Goal: Check status: Check status

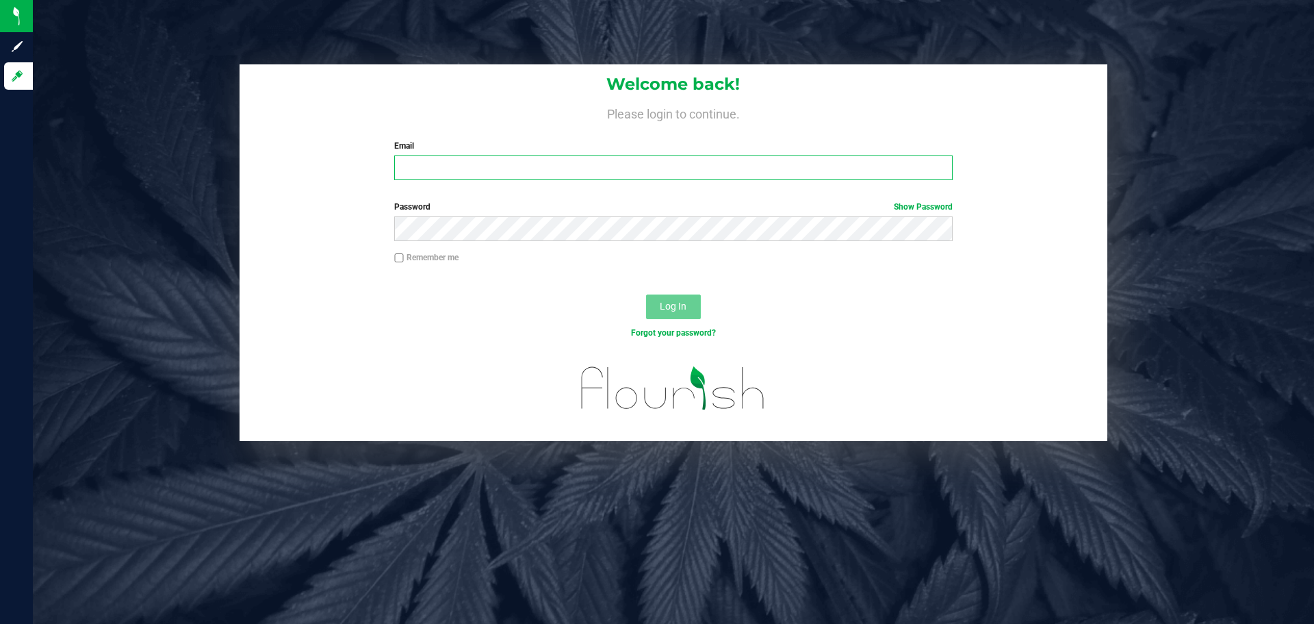
type input "[EMAIL_ADDRESS][DOMAIN_NAME]"
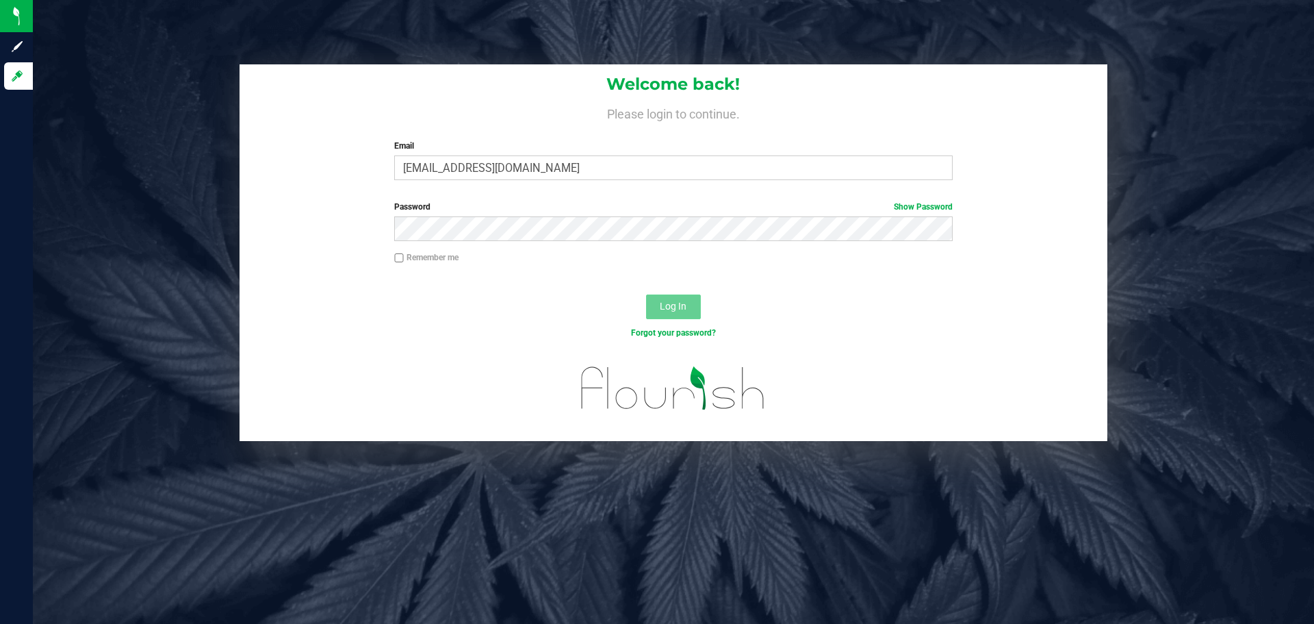
click at [679, 307] on span "Log In" at bounding box center [673, 306] width 27 height 11
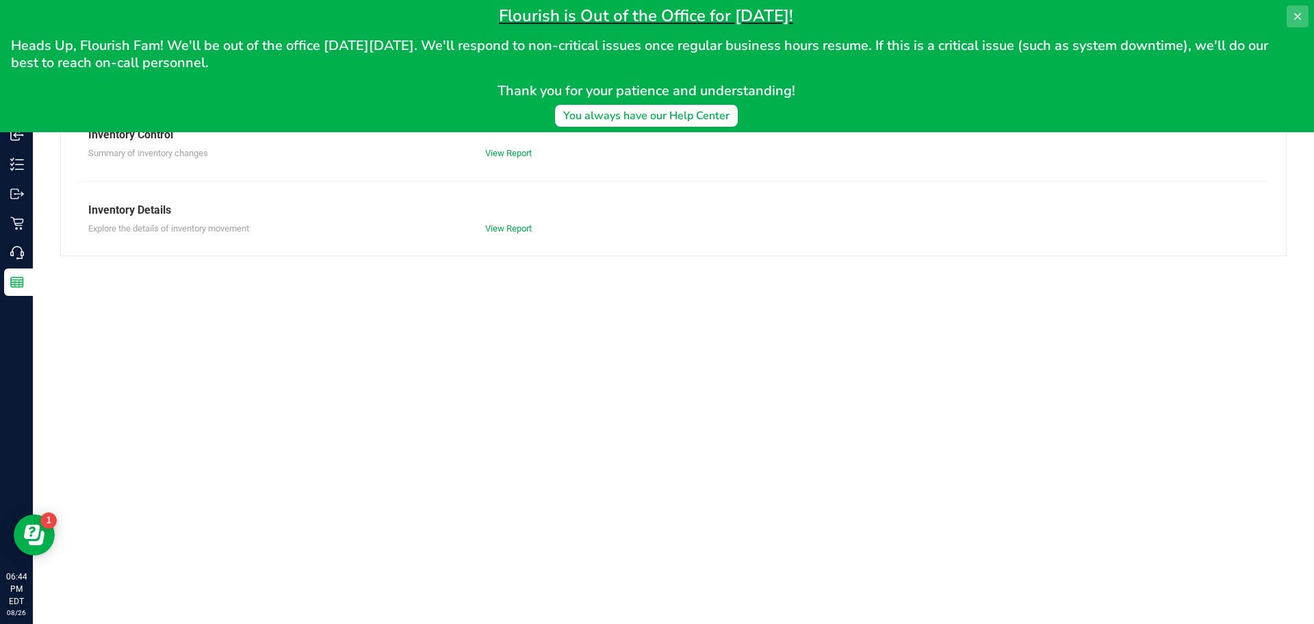
click at [1296, 14] on icon at bounding box center [1297, 16] width 7 height 7
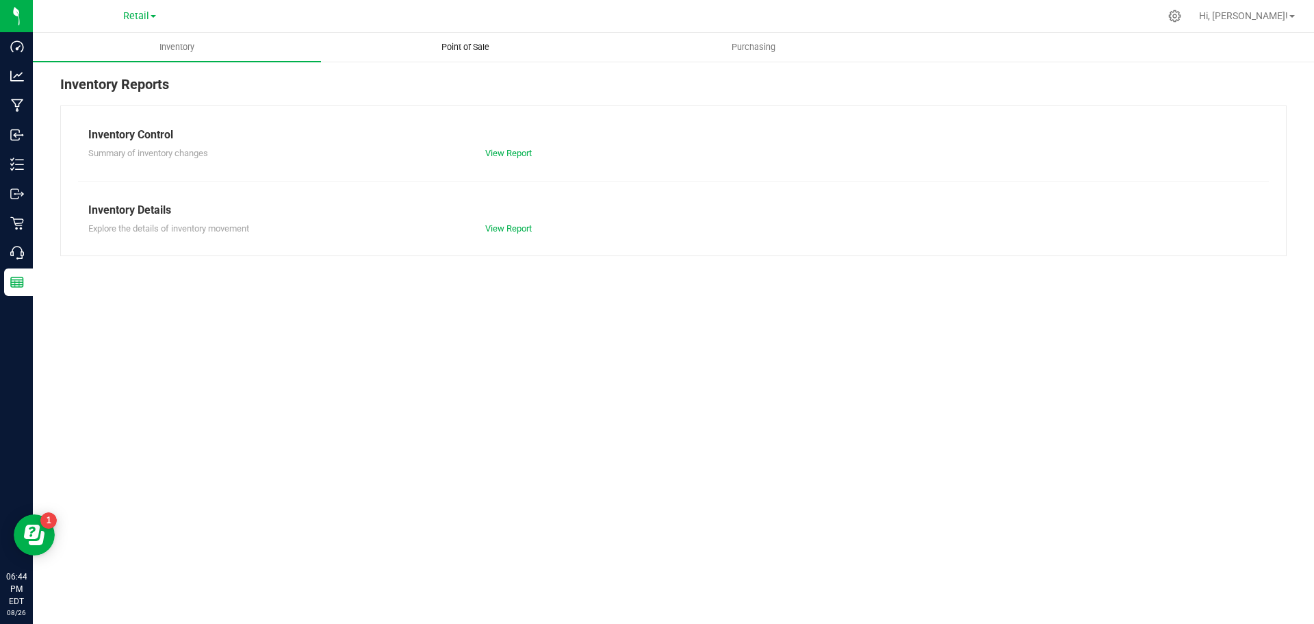
click at [466, 49] on span "Point of Sale" at bounding box center [465, 47] width 85 height 12
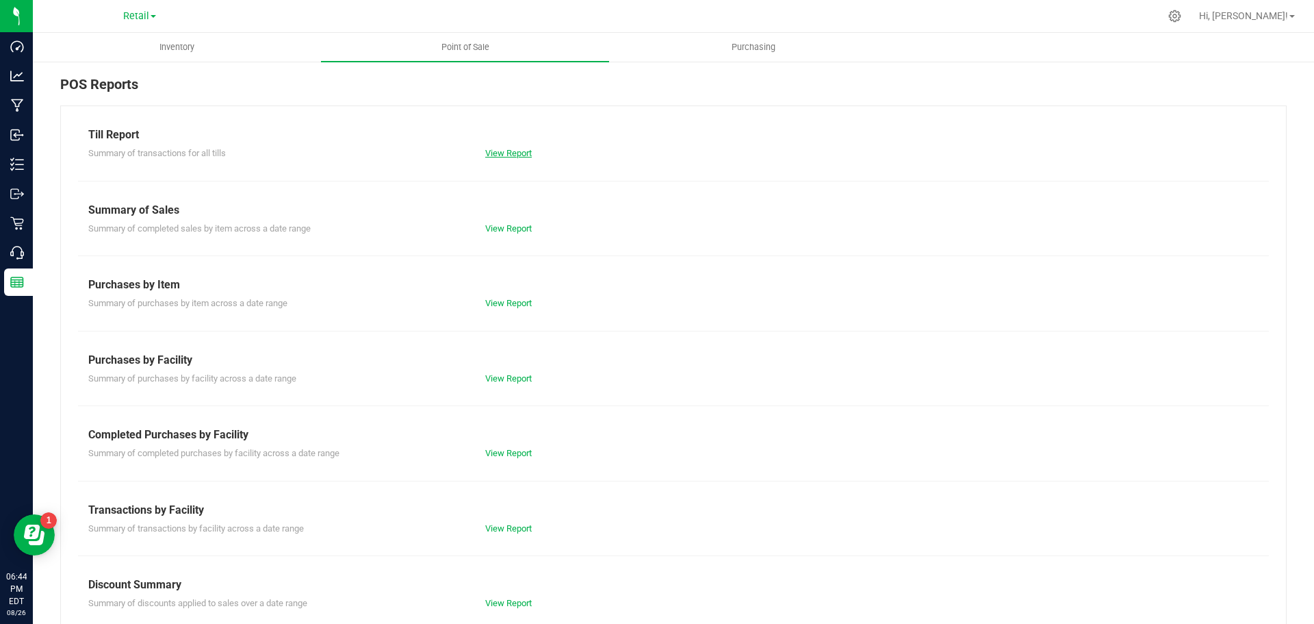
click at [502, 155] on link "View Report" at bounding box center [508, 153] width 47 height 10
